Goal: Find specific page/section: Find specific page/section

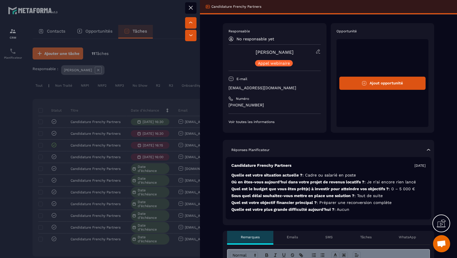
scroll to position [0, 174]
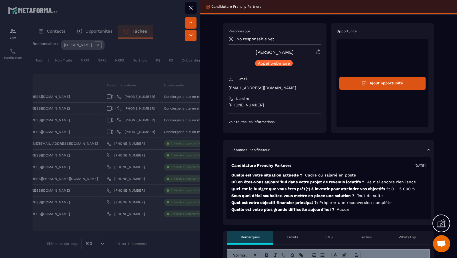
click at [170, 137] on div at bounding box center [228, 129] width 457 height 258
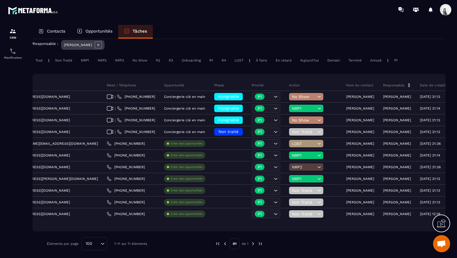
click at [95, 46] on icon at bounding box center [98, 44] width 7 height 7
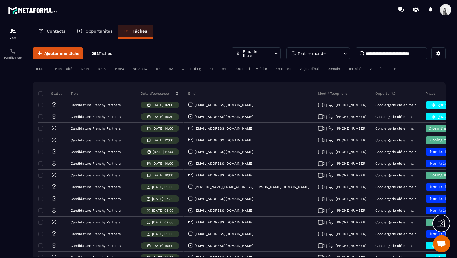
click at [392, 53] on input at bounding box center [391, 53] width 71 height 12
type input "*"
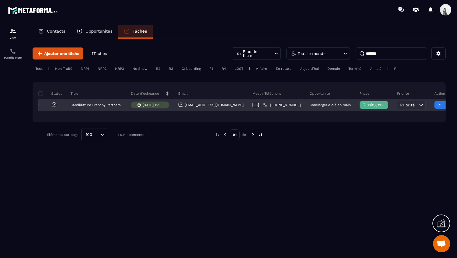
type input "*******"
click at [272, 105] on link "[PHONE_NUMBER]" at bounding box center [282, 105] width 38 height 5
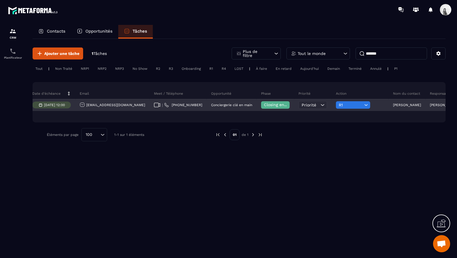
scroll to position [0, 161]
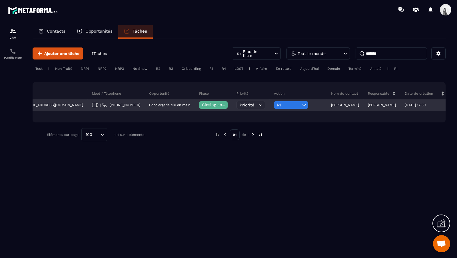
click at [334, 105] on p "[PERSON_NAME]" at bounding box center [345, 105] width 28 height 4
